Goal: Task Accomplishment & Management: Use online tool/utility

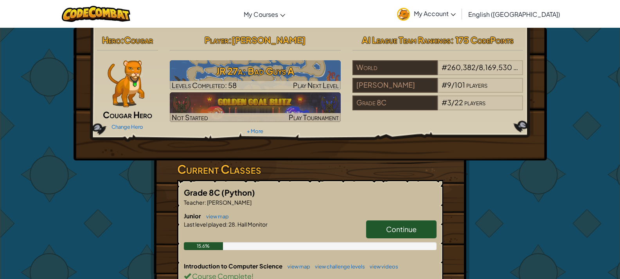
click at [412, 232] on span "Continue" at bounding box center [401, 228] width 31 height 9
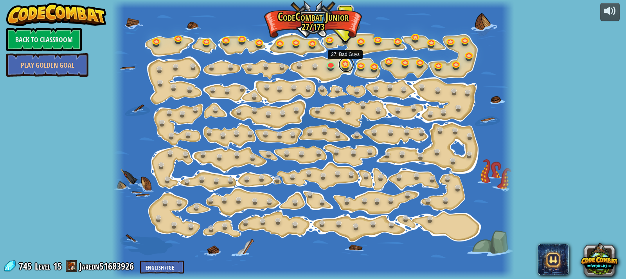
click at [343, 66] on link at bounding box center [346, 65] width 16 height 16
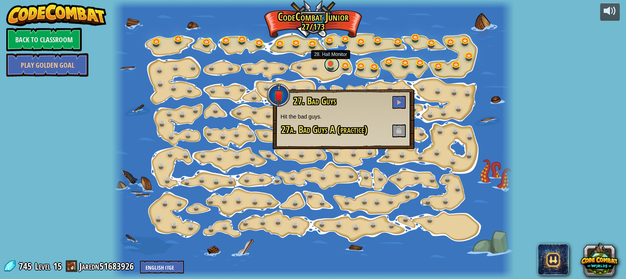
click at [329, 65] on link at bounding box center [332, 65] width 16 height 16
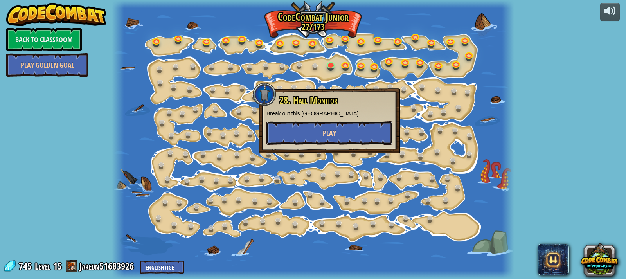
click at [329, 132] on span "Play" at bounding box center [329, 133] width 13 height 10
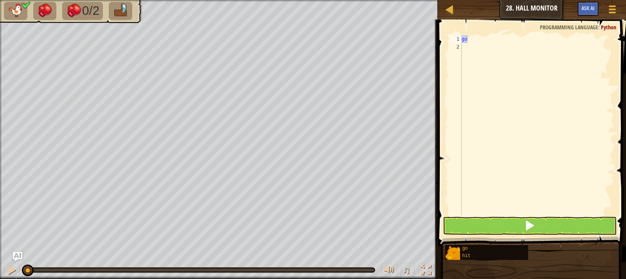
click at [469, 41] on div "go" at bounding box center [537, 125] width 154 height 180
type textarea "g"
click at [500, 40] on div "hit" at bounding box center [537, 125] width 154 height 180
click at [500, 40] on div "hit" at bounding box center [537, 133] width 154 height 196
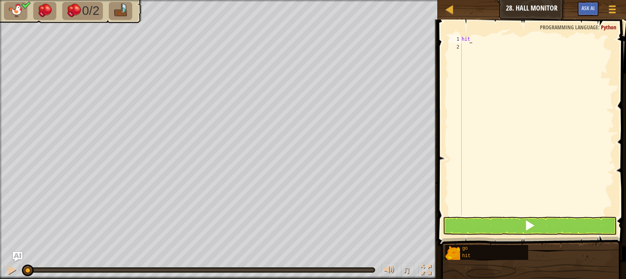
scroll to position [4, 0]
type textarea "hit('"
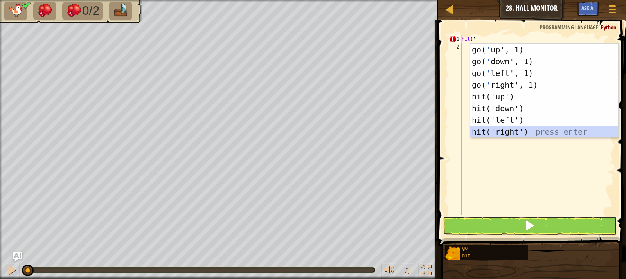
click at [506, 129] on div "go( ' up', 1) press enter go( ' down', 1) press enter go( ' left', 1) press ent…" at bounding box center [544, 102] width 148 height 117
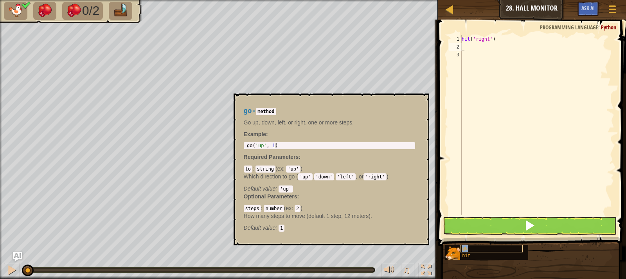
type textarea "go"
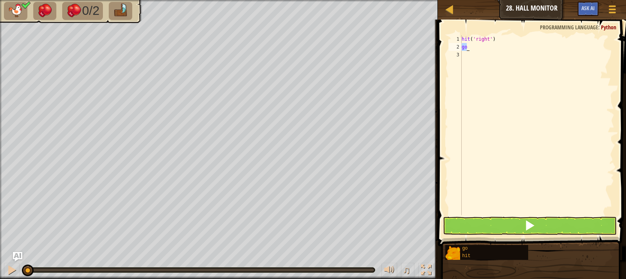
click at [497, 51] on div "hit ( 'right' ) go" at bounding box center [537, 133] width 154 height 196
click at [503, 48] on div "hit ( 'right' ) go" at bounding box center [537, 133] width 154 height 196
click at [478, 45] on div "hit ( 'right' ) go" at bounding box center [537, 133] width 154 height 196
type textarea "g"
click at [497, 50] on div "hit ( 'right' ) go" at bounding box center [537, 125] width 154 height 180
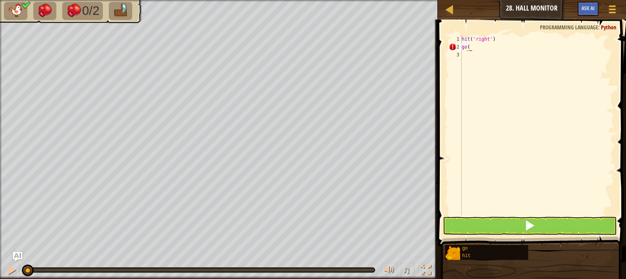
type textarea "go('"
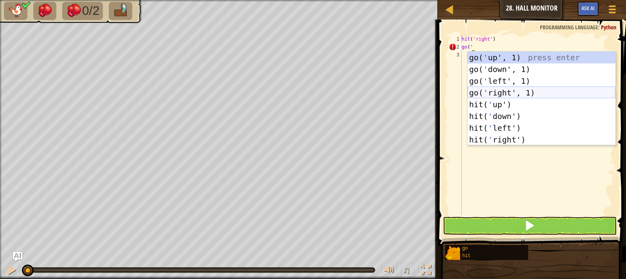
click at [540, 94] on div "go( ' up', 1) press enter go( ' down', 1) press enter go( ' left', 1) press ent…" at bounding box center [541, 110] width 148 height 117
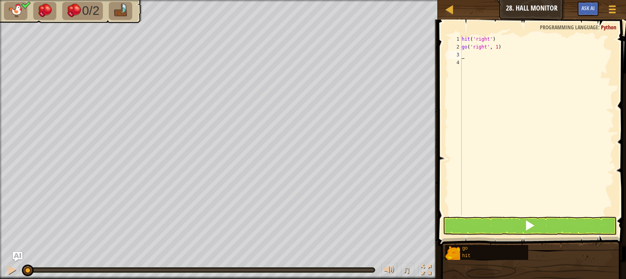
click at [495, 47] on div "hit ( 'right' ) go ( 'right' , 1 )" at bounding box center [537, 133] width 154 height 196
click at [523, 226] on button at bounding box center [530, 226] width 174 height 18
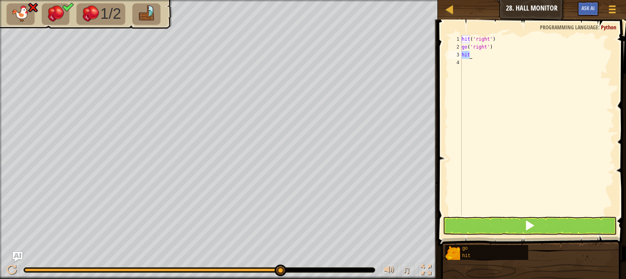
click at [479, 55] on div "hit ( 'right' ) go ( 'right' ) hit" at bounding box center [537, 125] width 154 height 180
type textarea "hit('"
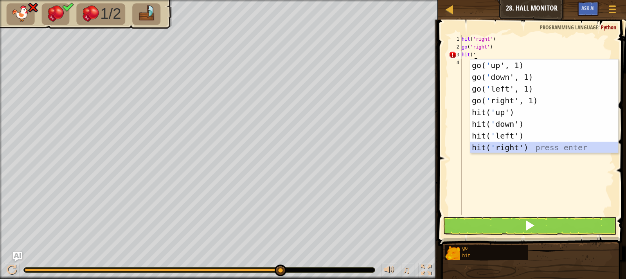
click at [507, 147] on div "go( ' up', 1) press enter go( ' down', 1) press enter go( ' left', 1) press ent…" at bounding box center [544, 117] width 148 height 117
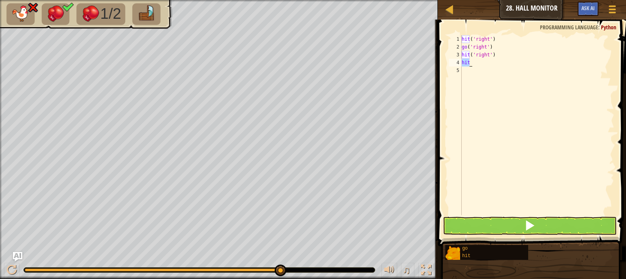
click at [482, 60] on div "hit ( 'right' ) go ( 'right' ) hit ( 'right' ) hit" at bounding box center [537, 125] width 154 height 180
type textarea "hit('"
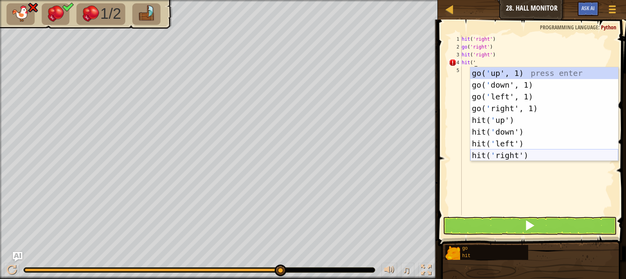
click at [514, 154] on div "go( ' up', 1) press enter go( ' down', 1) press enter go( ' left', 1) press ent…" at bounding box center [544, 125] width 148 height 117
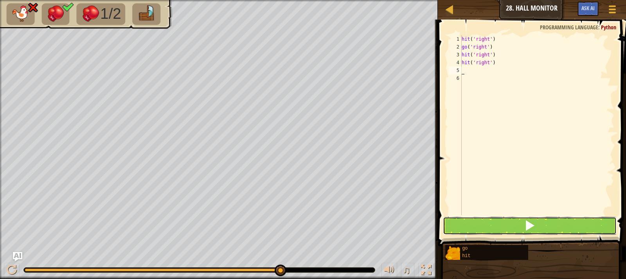
click at [517, 233] on button at bounding box center [530, 226] width 174 height 18
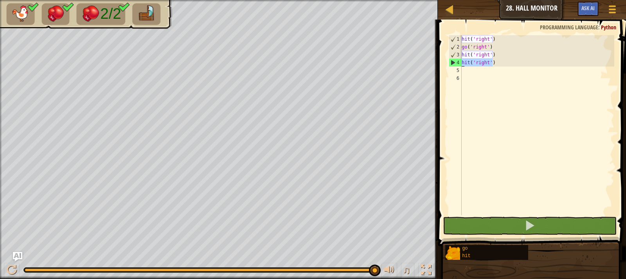
drag, startPoint x: 492, startPoint y: 58, endPoint x: 459, endPoint y: 64, distance: 33.4
click at [459, 64] on div "1 2 3 4 5 6 hit ( 'right' ) go ( 'right' ) hit ( 'right' ) hit ( 'right' ) הההה…" at bounding box center [530, 125] width 167 height 180
type textarea "hit('right')"
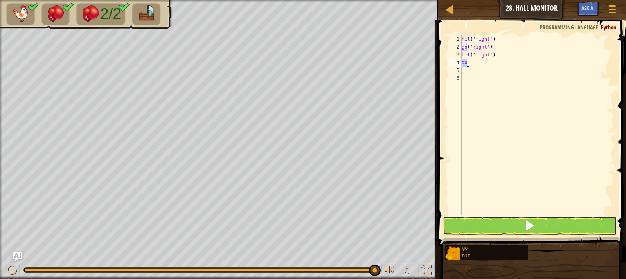
click at [481, 64] on div "hit ( 'right' ) go ( 'right' ) hit ( 'right' ) go" at bounding box center [537, 125] width 154 height 180
type textarea "go('"
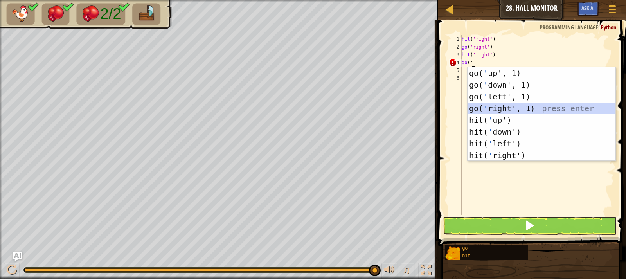
click at [501, 106] on div "go( ' up', 1) press enter go( ' down', 1) press enter go( ' left', 1) press ent…" at bounding box center [541, 125] width 148 height 117
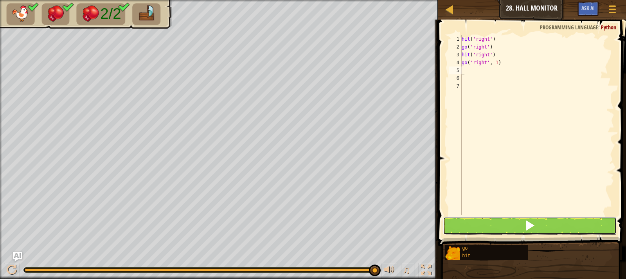
click at [527, 222] on span at bounding box center [529, 225] width 11 height 11
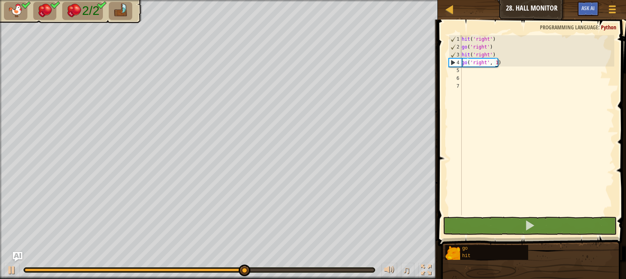
click at [496, 63] on div "hit ( 'right' ) go ( 'right' ) hit ( 'right' ) go ( 'right' , 1 )" at bounding box center [537, 133] width 154 height 196
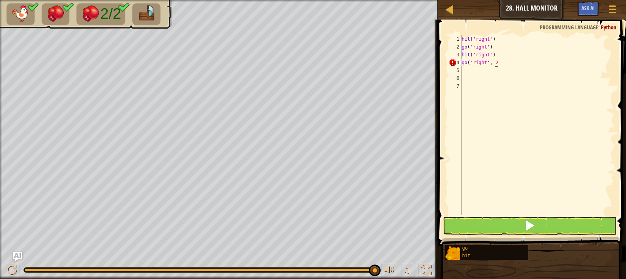
scroll to position [4, 2]
type textarea "go('right', 2)"
drag, startPoint x: 511, startPoint y: 226, endPoint x: 495, endPoint y: 237, distance: 19.6
click at [511, 227] on button at bounding box center [530, 226] width 174 height 18
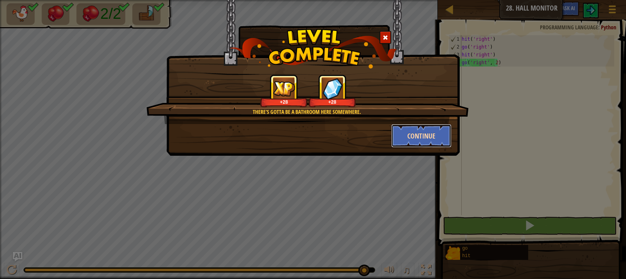
click at [422, 135] on button "Continue" at bounding box center [421, 135] width 61 height 23
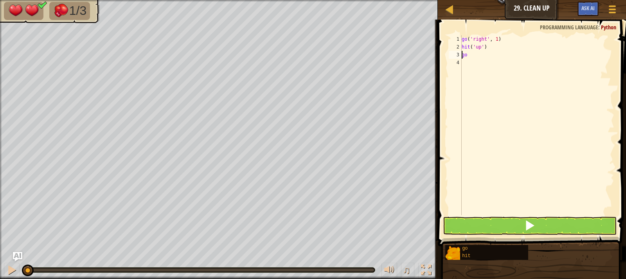
click at [478, 56] on div "go ( 'right' , 1 ) hit ( 'up' ) go" at bounding box center [537, 133] width 154 height 196
type textarea "go('"
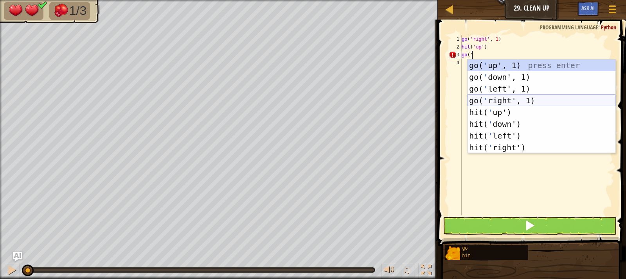
click at [478, 99] on div "go( ' up', 1) press enter go( ' down', 1) press enter go( ' left', 1) press ent…" at bounding box center [541, 117] width 148 height 117
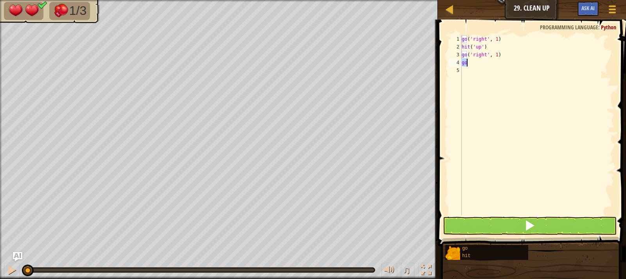
click at [472, 62] on div "go ( 'right' , 1 ) hit ( 'up' ) go ( 'right' , 1 ) go" at bounding box center [537, 125] width 154 height 180
click at [472, 62] on div "go ( 'right' , 1 ) hit ( 'up' ) go ( 'right' , 1 ) go" at bounding box center [537, 133] width 154 height 196
type textarea "g"
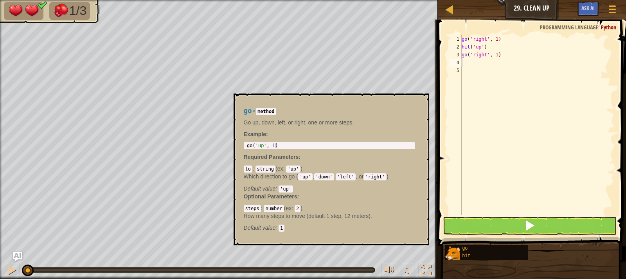
click at [458, 257] on img at bounding box center [452, 253] width 15 height 15
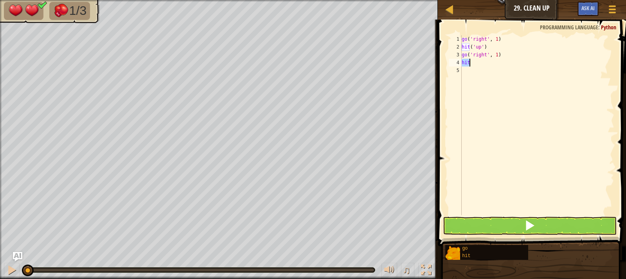
click at [478, 61] on div "go ( 'right' , 1 ) hit ( 'up' ) go ( 'right' , 1 ) hit" at bounding box center [537, 125] width 154 height 180
type textarea "hit('"
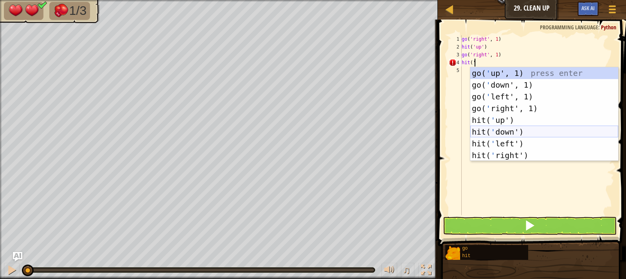
click at [498, 135] on div "go( ' up', 1) press enter go( ' down', 1) press enter go( ' left', 1) press ent…" at bounding box center [544, 125] width 148 height 117
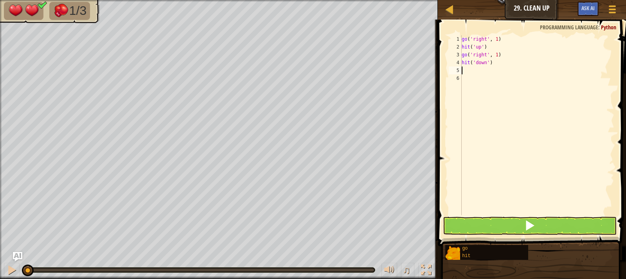
scroll to position [4, 0]
click at [483, 244] on div "go hit" at bounding box center [533, 252] width 176 height 16
click at [490, 72] on div "go ( 'right' , 1 ) hit ( 'up' ) go ( 'right' , 1 ) hit ( 'down' ) go" at bounding box center [537, 125] width 154 height 180
type textarea "go('"
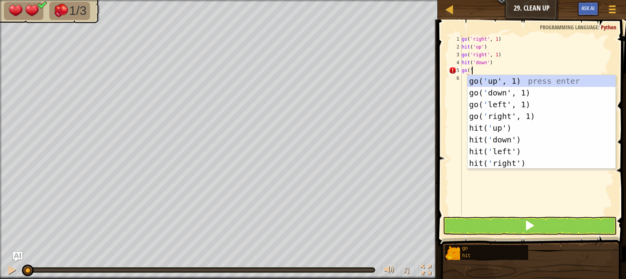
scroll to position [4, 0]
click at [497, 115] on div "go( ' up', 1) press enter go( ' down', 1) press enter go( ' left', 1) press ent…" at bounding box center [541, 133] width 148 height 117
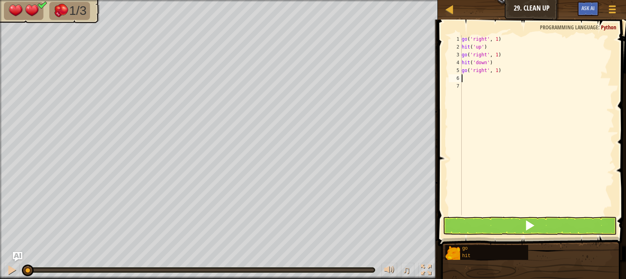
scroll to position [4, 0]
click at [480, 80] on div "go ( 'right' , 1 ) hit ( 'up' ) go ( 'right' , 1 ) hit ( 'down' ) go ( 'right' …" at bounding box center [537, 125] width 154 height 180
type textarea "hit('"
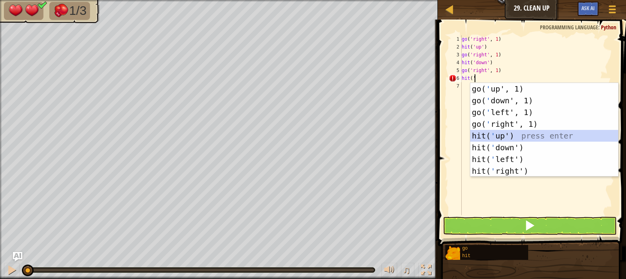
click at [497, 138] on div "go( ' up', 1) press enter go( ' down', 1) press enter go( ' left', 1) press ent…" at bounding box center [544, 141] width 148 height 117
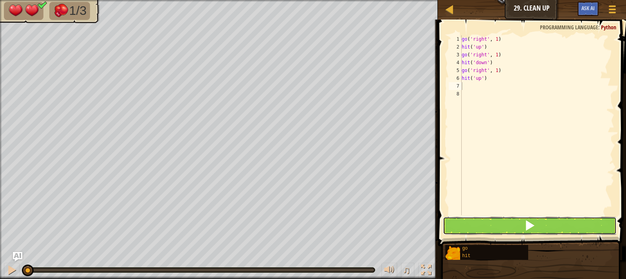
click at [515, 222] on button at bounding box center [530, 226] width 174 height 18
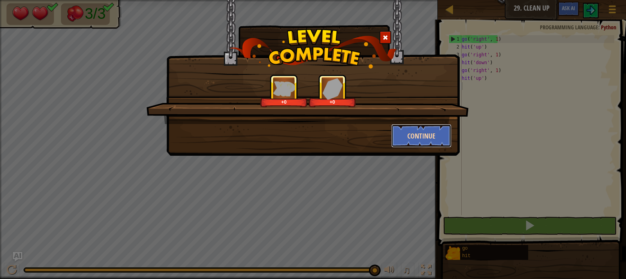
click at [436, 131] on button "Continue" at bounding box center [421, 135] width 61 height 23
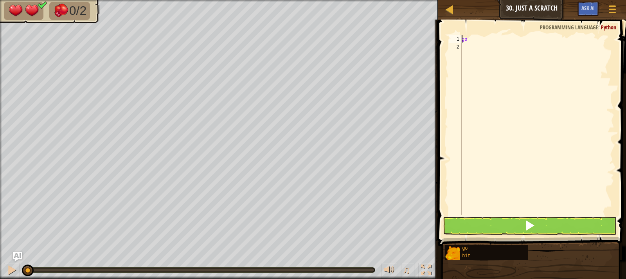
click at [479, 42] on div "go" at bounding box center [537, 133] width 154 height 196
type textarea "go('"
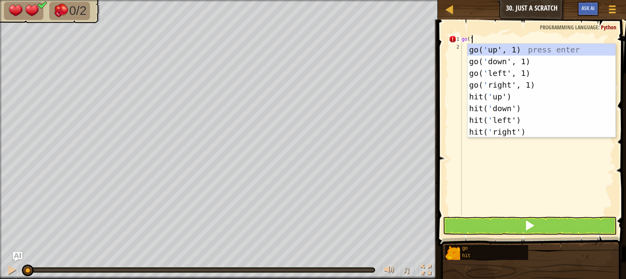
scroll to position [4, 0]
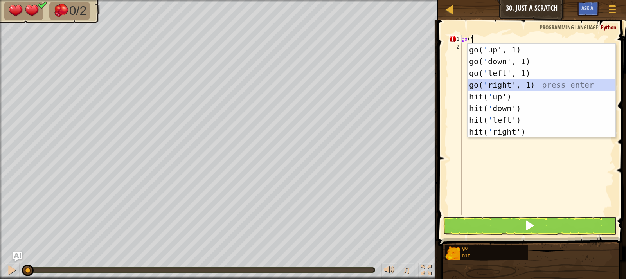
click at [502, 85] on div "go( ' up', 1) press enter go( ' down', 1) press enter go( ' left', 1) press ent…" at bounding box center [541, 102] width 148 height 117
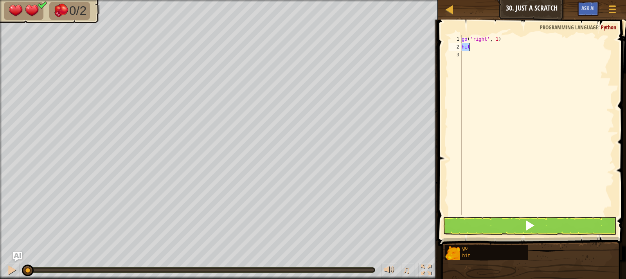
click at [464, 50] on div "go ( 'right' , 1 ) hit" at bounding box center [537, 125] width 154 height 180
click at [474, 50] on div "go ( 'right' , 1 ) hit" at bounding box center [537, 133] width 154 height 196
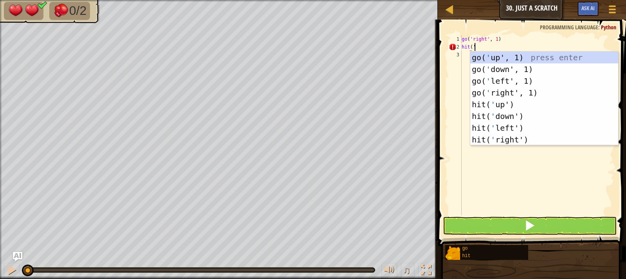
type textarea "hit('"
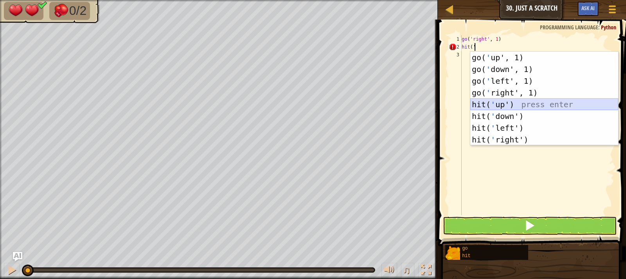
click at [496, 109] on div "go( ' up', 1) press enter go( ' down', 1) press enter go( ' left', 1) press ent…" at bounding box center [544, 110] width 148 height 117
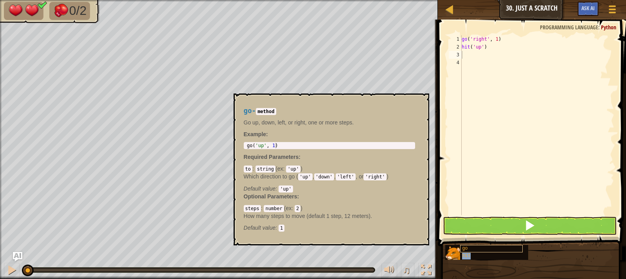
type textarea "hit"
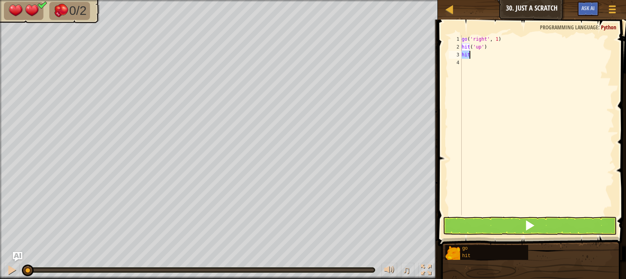
click at [483, 59] on div "go ( 'right' , 1 ) hit ( 'up' ) hit" at bounding box center [537, 133] width 154 height 196
click at [488, 56] on div "go ( 'right' , 1 ) hit ( 'up' ) hit" at bounding box center [537, 133] width 154 height 196
type textarea "hit('"
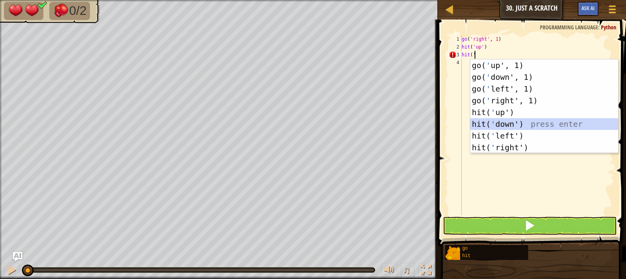
click at [507, 121] on div "go( ' up', 1) press enter go( ' down', 1) press enter go( ' left', 1) press ent…" at bounding box center [544, 117] width 148 height 117
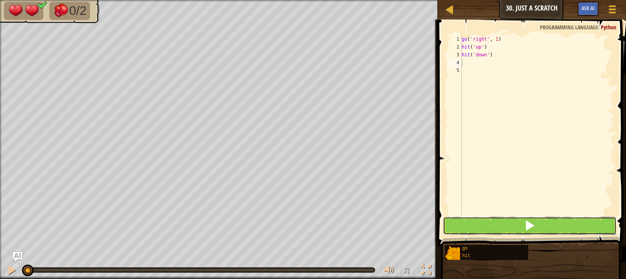
click at [500, 219] on button at bounding box center [530, 226] width 174 height 18
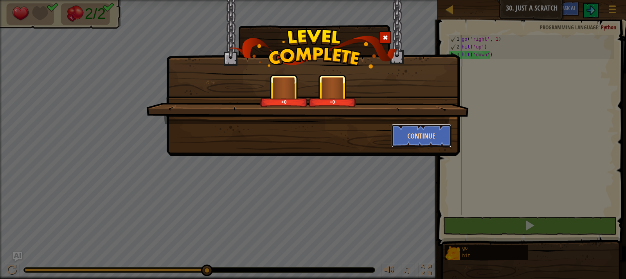
click at [435, 135] on button "Continue" at bounding box center [421, 135] width 61 height 23
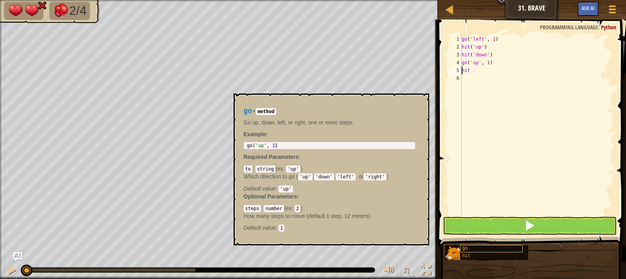
click at [474, 70] on div "go ( 'left' , 1 ) hit ( 'up' ) hit ( 'down' ) go ( 'up' , 1 ) hit" at bounding box center [537, 133] width 154 height 196
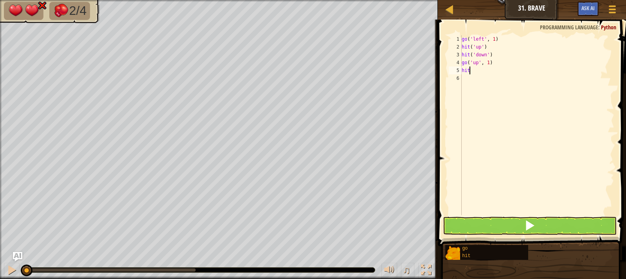
scroll to position [4, 0]
type textarea "hit('"
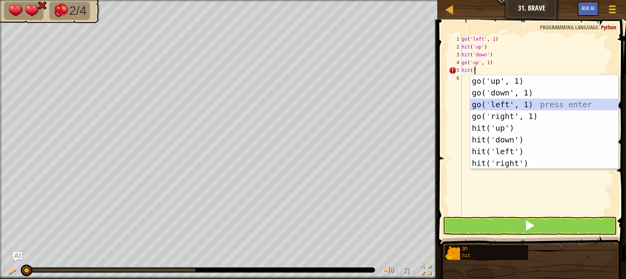
click at [498, 105] on div "go( ' up', 1) press enter go( ' down', 1) press enter go( ' left', 1) press ent…" at bounding box center [544, 133] width 148 height 117
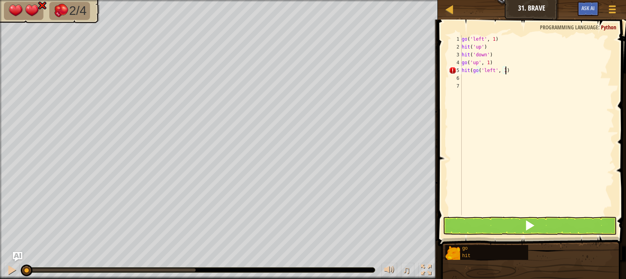
click at [515, 68] on div "go ( 'left' , 1 ) hit ( 'up' ) hit ( 'down' ) go ( 'up' , 1 ) hit ( go ( 'left'…" at bounding box center [537, 133] width 154 height 196
type textarea "h"
click at [483, 68] on div "go ( 'left' , 1 ) hit ( 'up' ) hit ( 'down' ) go ( 'up' , 1 ) hit" at bounding box center [537, 125] width 154 height 180
type textarea "hit('"
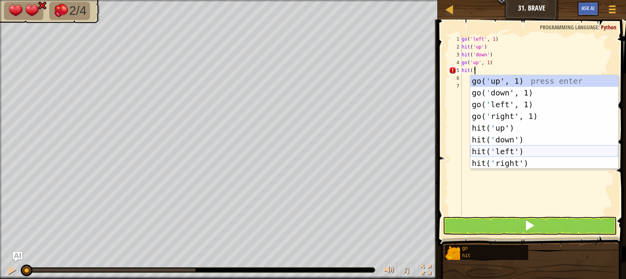
click at [505, 147] on div "go( ' up', 1) press enter go( ' down', 1) press enter go( ' left', 1) press ent…" at bounding box center [544, 133] width 148 height 117
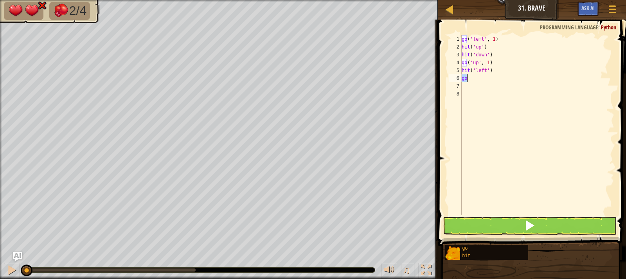
click at [481, 79] on div "go ( 'left' , 1 ) hit ( 'up' ) hit ( 'down' ) go ( 'up' , 1 ) hit ( 'left' ) go" at bounding box center [537, 125] width 154 height 180
type textarea "go('"
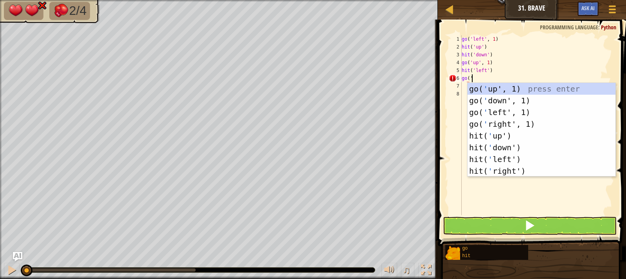
scroll to position [4, 0]
click at [502, 98] on div "go( ' up', 1) press enter go( ' down', 1) press enter go( ' left', 1) press ent…" at bounding box center [541, 141] width 148 height 117
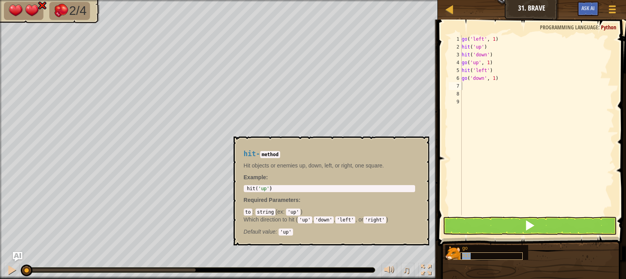
type textarea "hit"
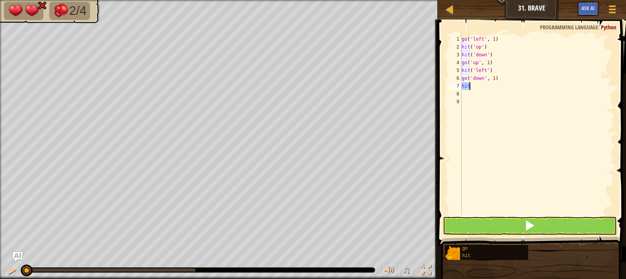
click at [487, 87] on div "go ( 'left' , 1 ) hit ( 'up' ) hit ( 'down' ) go ( 'up' , 1 ) hit ( 'left' ) go…" at bounding box center [537, 125] width 154 height 180
type textarea "h"
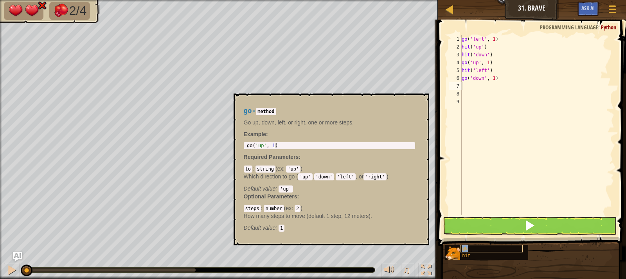
type textarea "go"
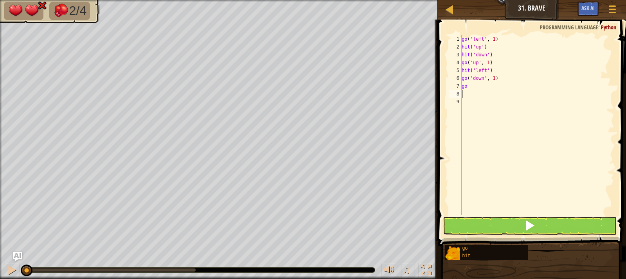
click at [484, 91] on div "go ( 'left' , 1 ) hit ( 'up' ) hit ( 'down' ) go ( 'up' , 1 ) hit ( 'left' ) go…" at bounding box center [537, 133] width 154 height 196
click at [485, 88] on div "go ( 'left' , 1 ) hit ( 'up' ) hit ( 'down' ) go ( 'up' , 1 ) hit ( 'left' ) go…" at bounding box center [537, 133] width 154 height 196
type textarea "go('"
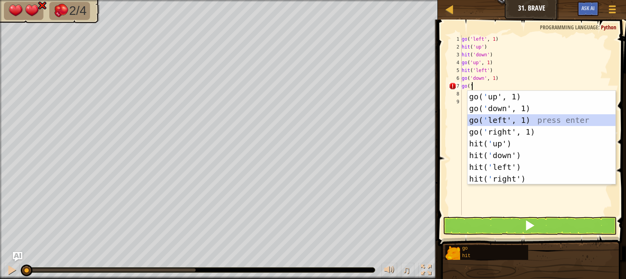
click at [494, 120] on div "go( ' up', 1) press enter go( ' down', 1) press enter go( ' left', 1) press ent…" at bounding box center [541, 149] width 148 height 117
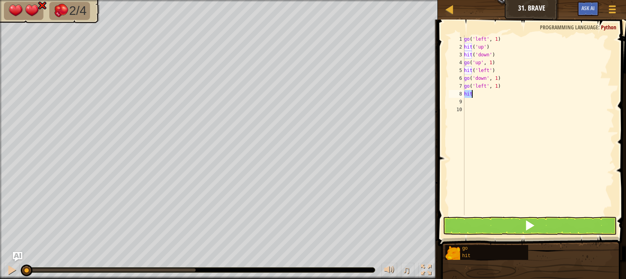
click at [475, 95] on div "go ( 'left' , 1 ) hit ( 'up' ) hit ( 'down' ) go ( 'up' , 1 ) hit ( 'left' ) go…" at bounding box center [538, 125] width 152 height 180
type textarea "hit('"
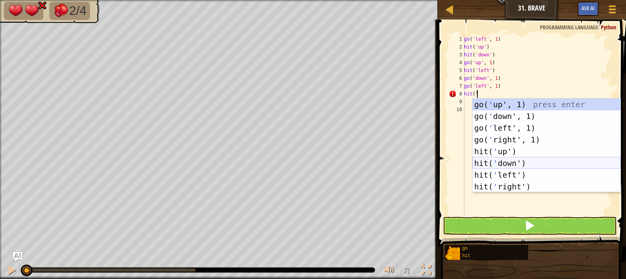
click at [516, 161] on div "go( ' up', 1) press enter go( ' down', 1) press enter go( ' left', 1) press ent…" at bounding box center [546, 157] width 148 height 117
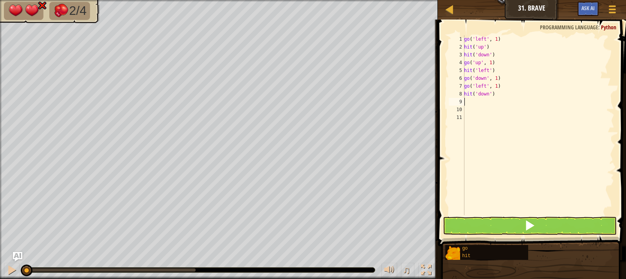
scroll to position [4, 0]
click at [539, 230] on button at bounding box center [530, 226] width 174 height 18
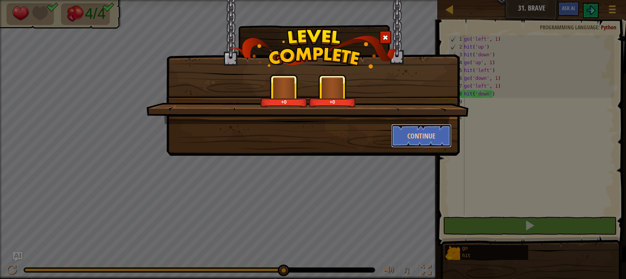
click at [422, 126] on button "Continue" at bounding box center [421, 135] width 61 height 23
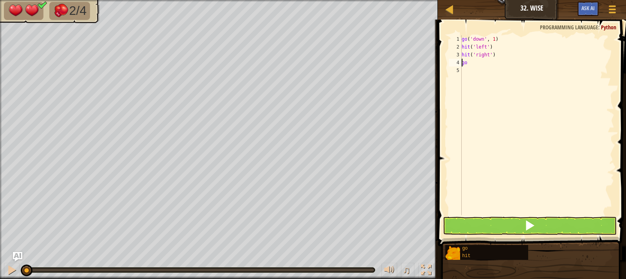
click at [489, 63] on div "go ( 'down' , 1 ) hit ( 'left' ) hit ( 'right' ) go" at bounding box center [537, 133] width 154 height 196
type textarea "go('"
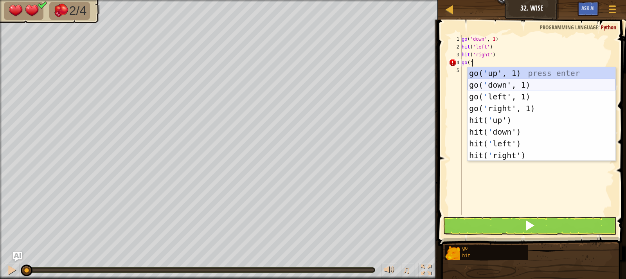
click at [512, 83] on div "go( ' up', 1) press enter go( ' down', 1) press enter go( ' left', 1) press ent…" at bounding box center [541, 125] width 148 height 117
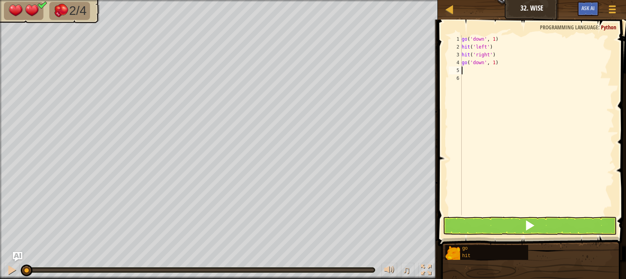
scroll to position [4, 0]
click at [488, 71] on div "go ( 'down' , 1 ) hit ( 'left' ) hit ( 'right' ) go ( 'down' , 1 ) hit" at bounding box center [537, 125] width 154 height 180
type textarea "hit('"
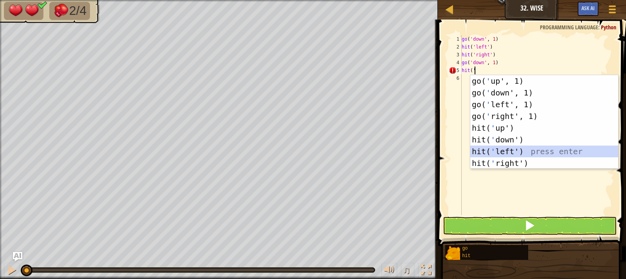
click at [479, 147] on div "go( ' up', 1) press enter go( ' down', 1) press enter go( ' left', 1) press ent…" at bounding box center [544, 133] width 148 height 117
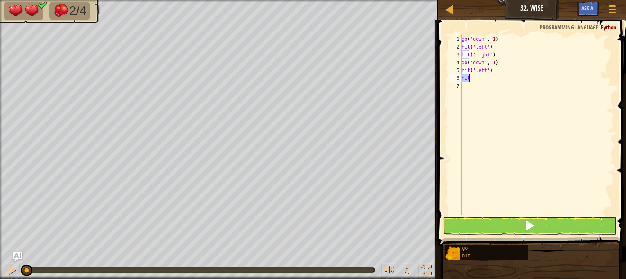
click at [487, 80] on div "go ( 'down' , 1 ) hit ( 'left' ) hit ( 'right' ) go ( 'down' , 1 ) hit ( 'left'…" at bounding box center [537, 125] width 154 height 180
type textarea "hit('"
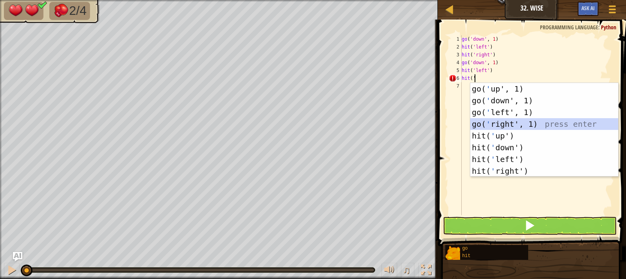
click at [492, 120] on div "go( ' up', 1) press enter go( ' down', 1) press enter go( ' left', 1) press ent…" at bounding box center [544, 141] width 148 height 117
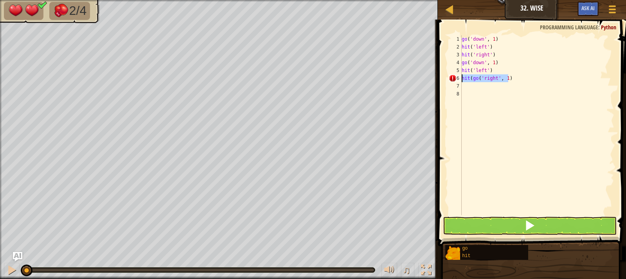
drag, startPoint x: 512, startPoint y: 80, endPoint x: 462, endPoint y: 80, distance: 49.7
click at [462, 80] on div "go ( 'down' , 1 ) hit ( 'left' ) hit ( 'right' ) go ( 'down' , 1 ) hit ( 'left'…" at bounding box center [537, 133] width 154 height 196
type textarea "hit(go('right', 1)"
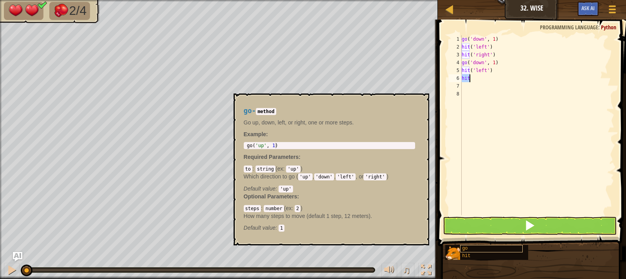
click at [486, 77] on div "go ( 'down' , 1 ) hit ( 'left' ) hit ( 'right' ) go ( 'down' , 1 ) hit ( 'left'…" at bounding box center [537, 125] width 154 height 180
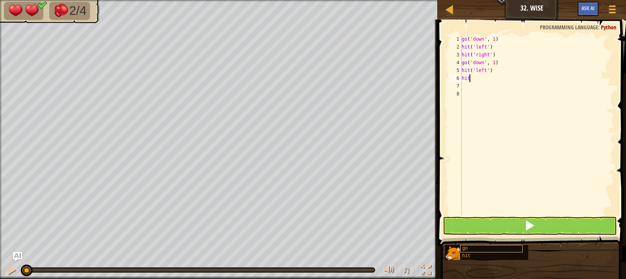
scroll to position [4, 0]
type textarea "hit('"
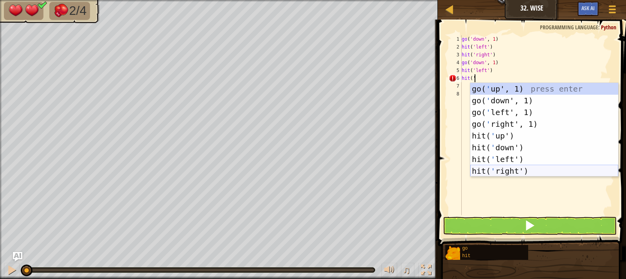
click at [507, 169] on div "go( ' up', 1) press enter go( ' down', 1) press enter go( ' left', 1) press ent…" at bounding box center [544, 141] width 148 height 117
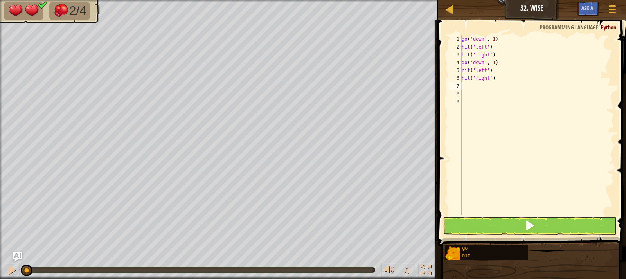
scroll to position [4, 0]
click at [521, 230] on button at bounding box center [530, 226] width 174 height 18
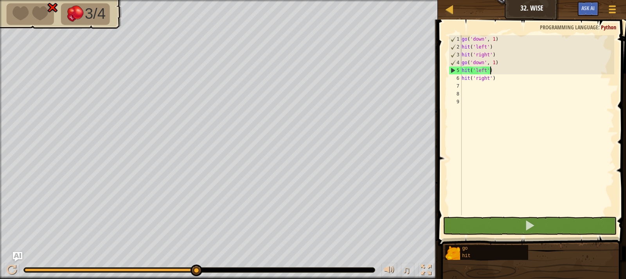
click at [503, 68] on div "go ( 'down' , 1 ) hit ( 'left' ) hit ( 'right' ) go ( 'down' , 1 ) hit ( 'left'…" at bounding box center [537, 133] width 154 height 196
type textarea "hit('left')"
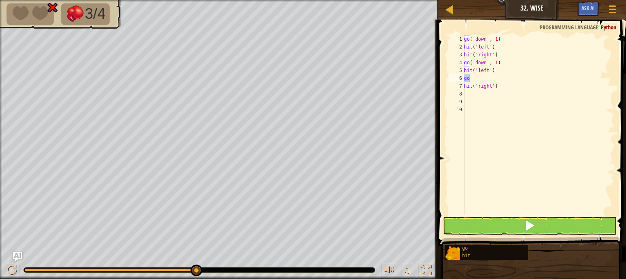
click at [497, 75] on div "go ( 'down' , 1 ) hit ( 'left' ) hit ( 'right' ) go ( 'down' , 1 ) hit ( 'left'…" at bounding box center [538, 125] width 152 height 180
type textarea "go('"
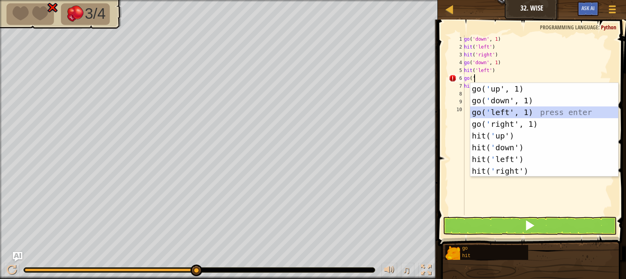
click at [513, 110] on div "go( ' up', 1) press enter go( ' down', 1) press enter go( ' left', 1) press ent…" at bounding box center [544, 141] width 148 height 117
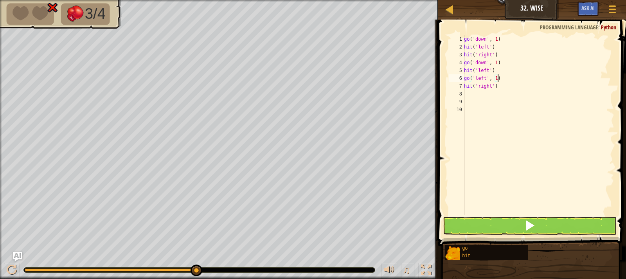
type textarea "go('left', 1)"
click at [519, 227] on button at bounding box center [530, 226] width 174 height 18
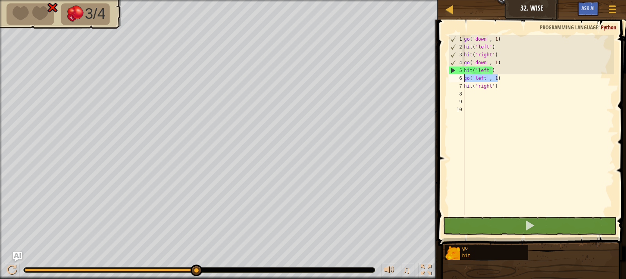
drag, startPoint x: 496, startPoint y: 77, endPoint x: 463, endPoint y: 80, distance: 33.0
click at [463, 80] on div "go('left', 1) 1 2 3 4 5 6 7 8 9 10 go ( 'down' , 1 ) hit ( 'left' ) hit ( 'righ…" at bounding box center [530, 125] width 167 height 180
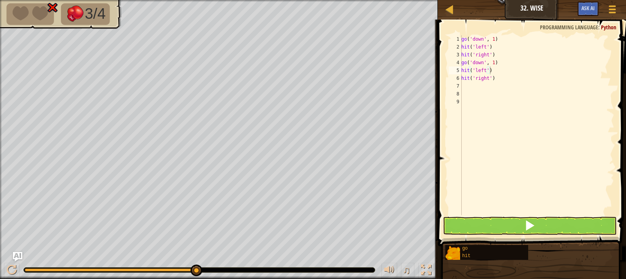
drag, startPoint x: 222, startPoint y: 271, endPoint x: 194, endPoint y: 269, distance: 27.8
click at [202, 269] on div at bounding box center [199, 270] width 351 height 5
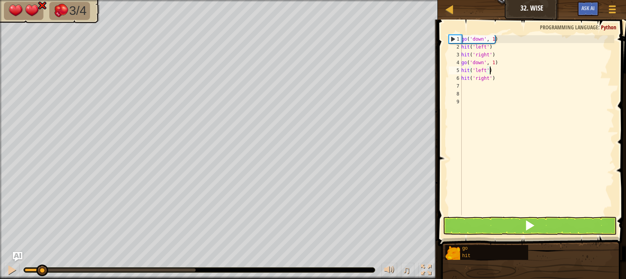
drag, startPoint x: 192, startPoint y: 269, endPoint x: 42, endPoint y: 267, distance: 149.4
click at [42, 267] on div at bounding box center [42, 270] width 12 height 12
type textarea "hit('left')"
